Goal: Complete application form: Complete application form

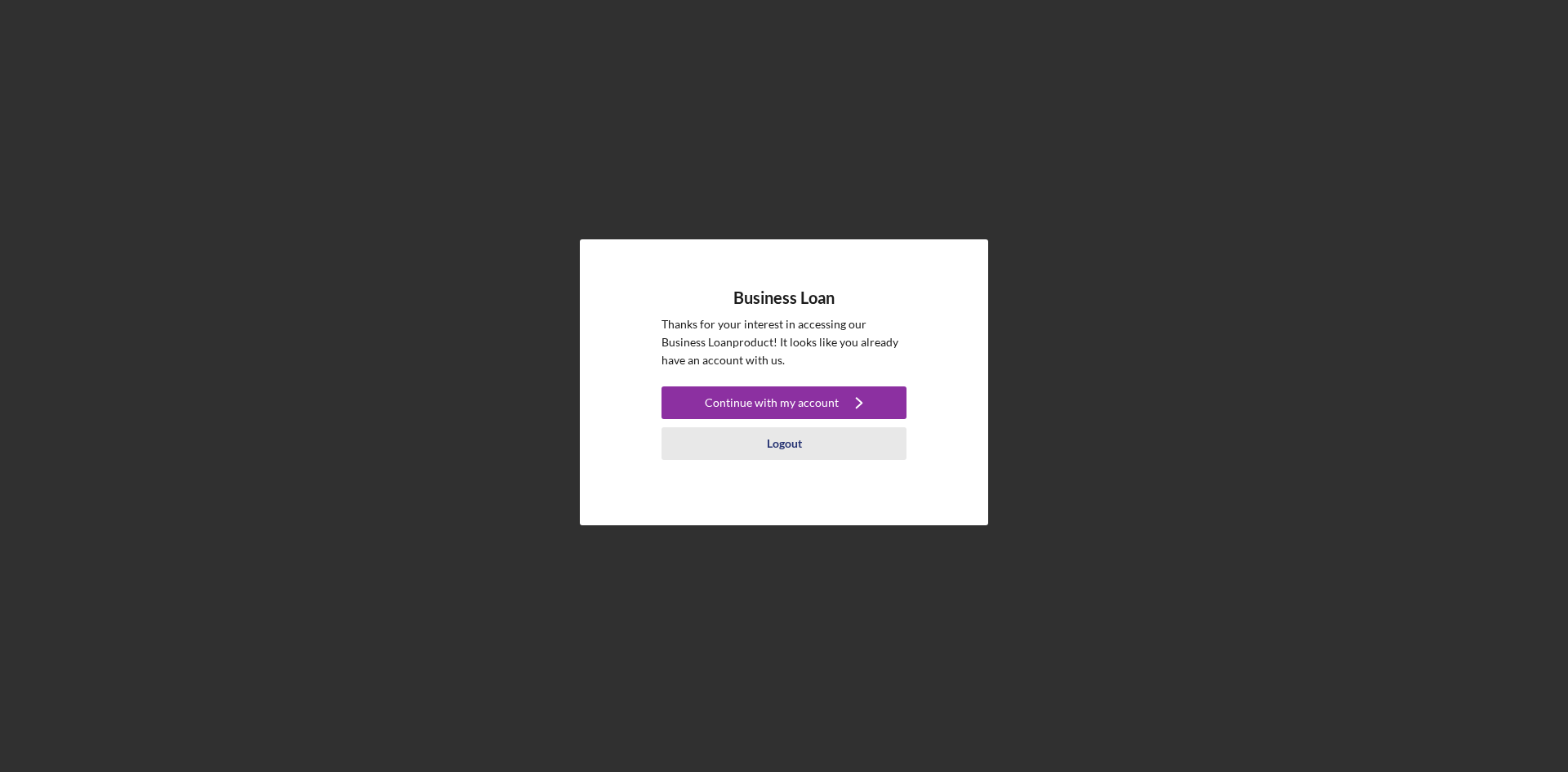
click at [790, 439] on div "Logout" at bounding box center [784, 444] width 35 height 33
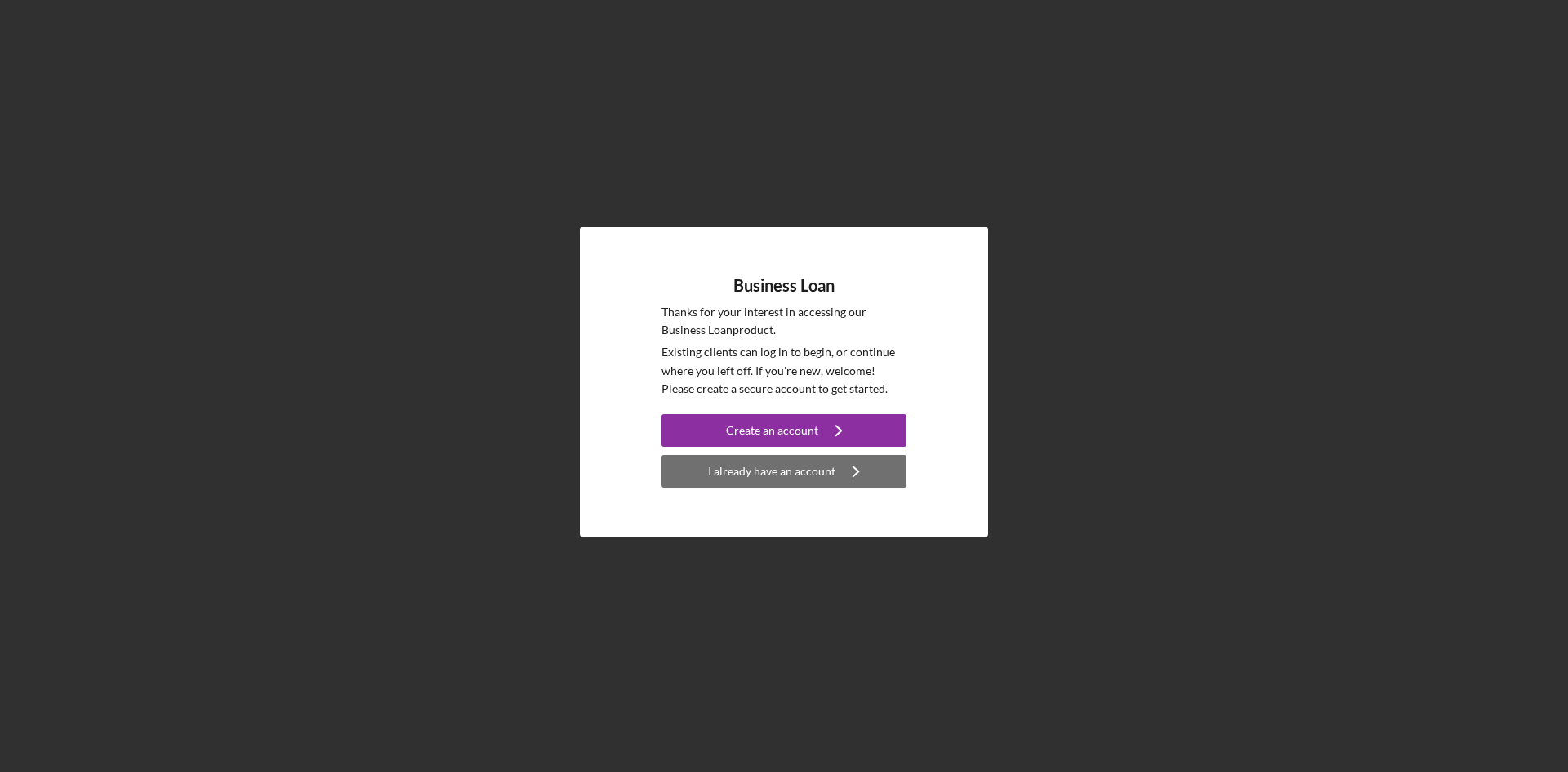
click at [773, 464] on div "I already have an account" at bounding box center [772, 472] width 128 height 33
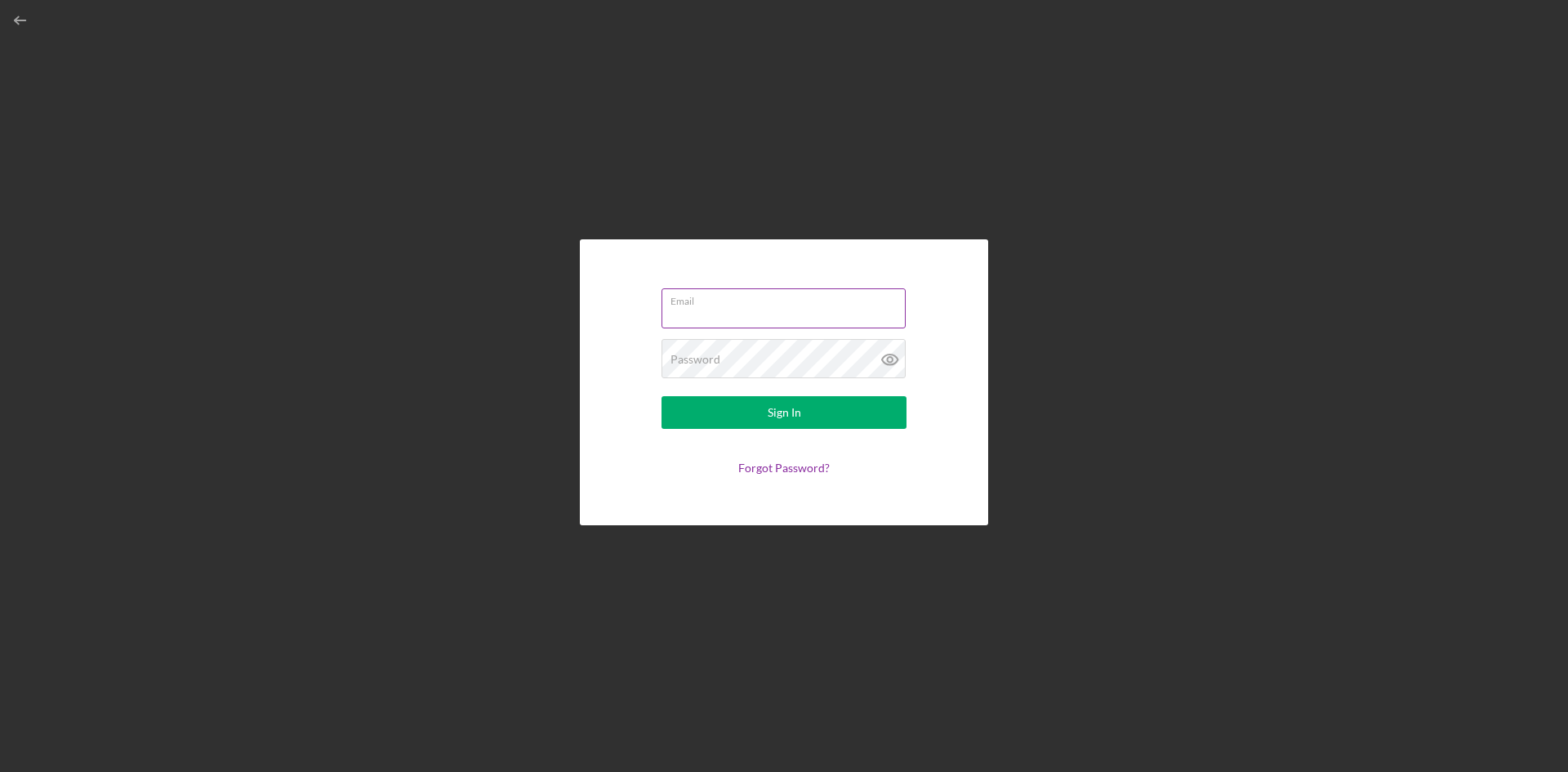
click at [731, 310] on input "Email" at bounding box center [783, 307] width 244 height 39
type input "[EMAIL_ADDRESS][DOMAIN_NAME]"
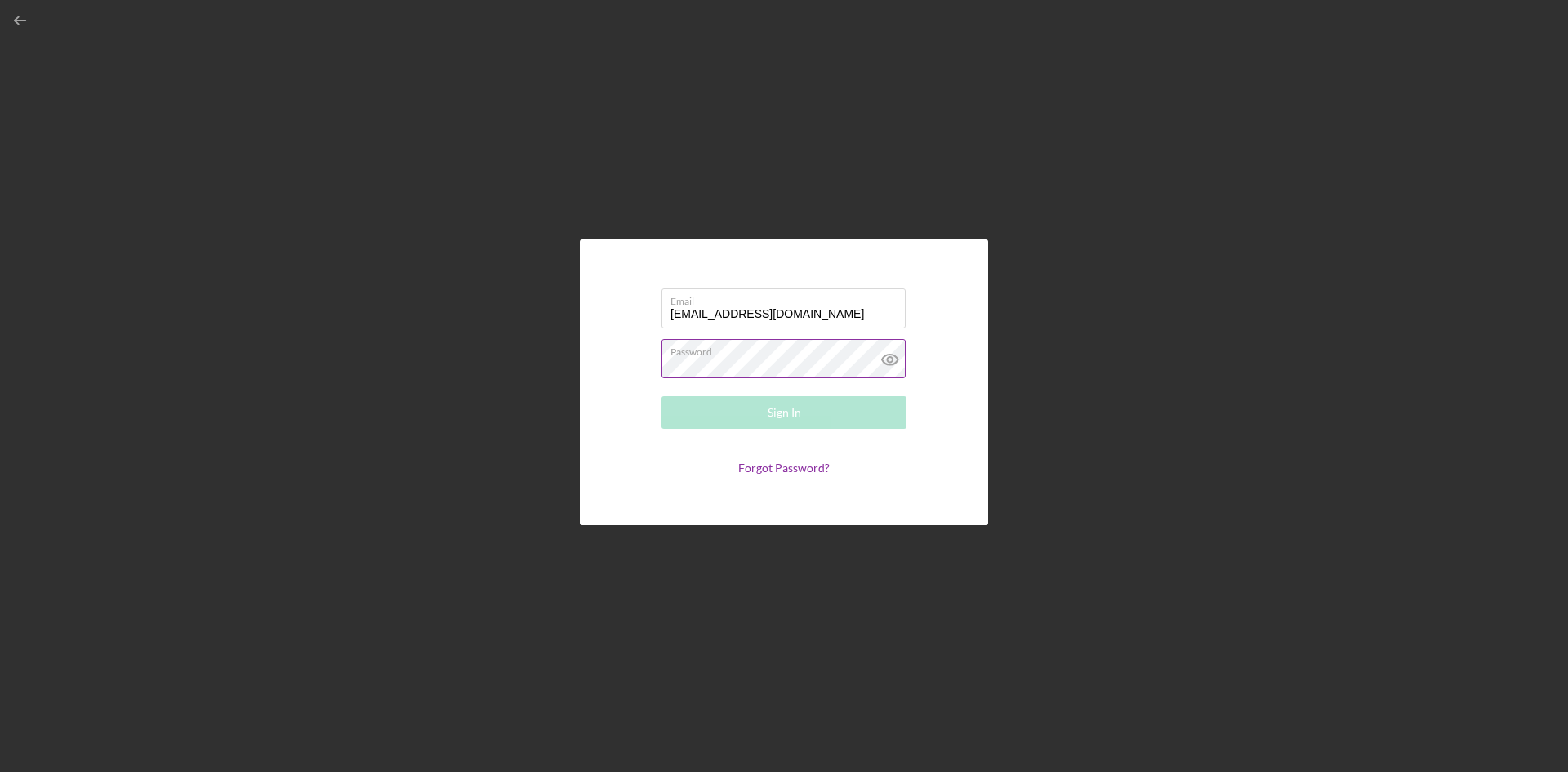
click at [739, 354] on div "Password Required" at bounding box center [784, 359] width 245 height 41
click at [661, 397] on button "Sign In" at bounding box center [784, 413] width 245 height 33
